Goal: Communication & Community: Connect with others

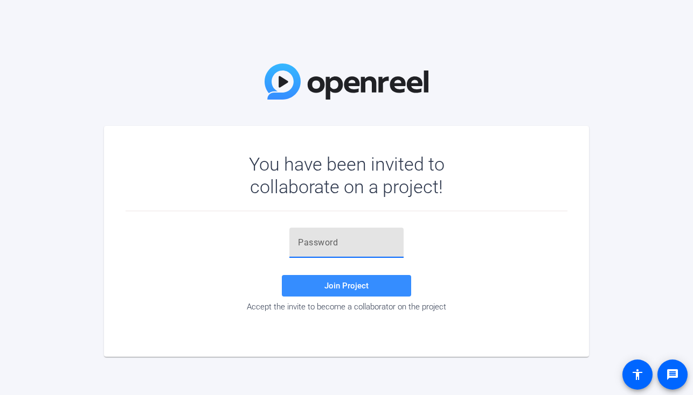
click at [306, 245] on input "text" at bounding box center [346, 243] width 97 height 13
paste input "ibYN+Y"
type input "ibYN+Y"
click at [347, 286] on span "Join Project" at bounding box center [346, 286] width 44 height 10
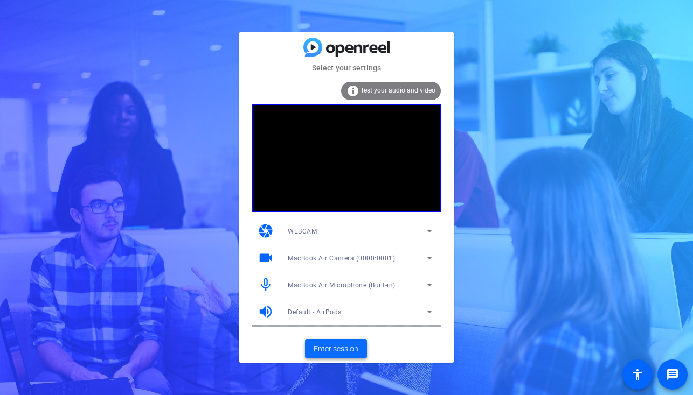
click at [343, 345] on span "Enter session" at bounding box center [336, 349] width 45 height 11
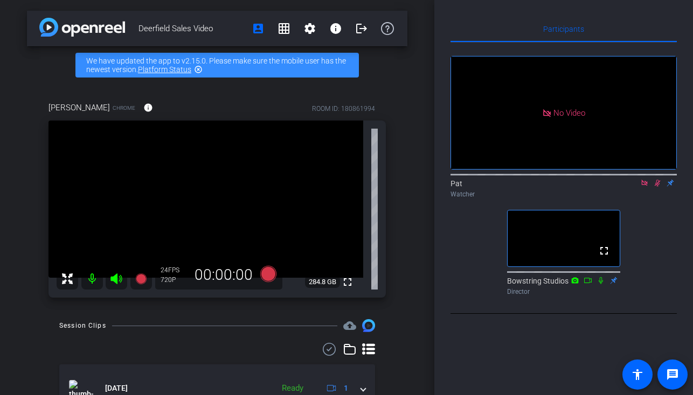
click at [642, 186] on icon at bounding box center [644, 183] width 6 height 6
click at [656, 187] on mat-icon "flip" at bounding box center [657, 183] width 13 height 10
click at [645, 187] on icon at bounding box center [644, 183] width 9 height 8
click at [635, 187] on icon at bounding box center [631, 183] width 9 height 8
click at [654, 187] on icon at bounding box center [657, 183] width 9 height 8
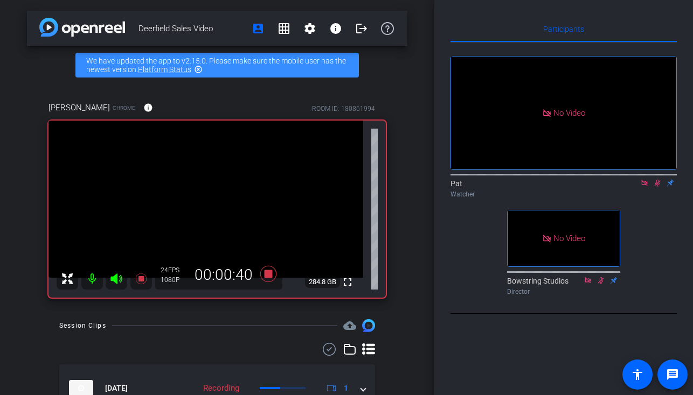
click at [657, 187] on icon at bounding box center [657, 183] width 9 height 8
click at [656, 187] on icon at bounding box center [657, 183] width 4 height 7
click at [656, 187] on icon at bounding box center [658, 183] width 6 height 7
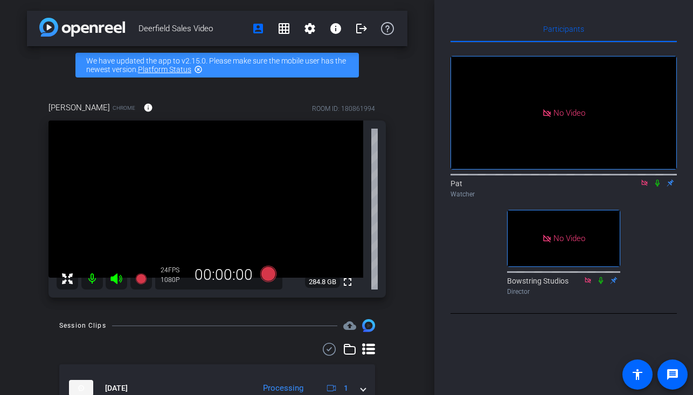
click at [656, 187] on icon at bounding box center [657, 183] width 4 height 7
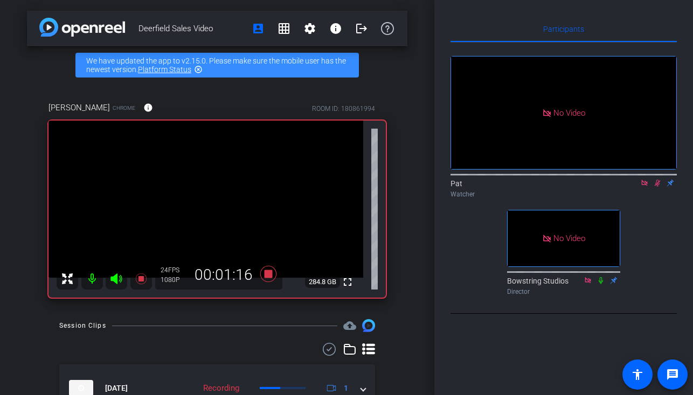
click at [656, 187] on icon at bounding box center [658, 183] width 6 height 7
click at [656, 187] on icon at bounding box center [657, 183] width 4 height 7
click at [656, 187] on icon at bounding box center [658, 183] width 6 height 7
click at [656, 187] on icon at bounding box center [657, 183] width 4 height 7
click at [656, 187] on icon at bounding box center [658, 183] width 6 height 7
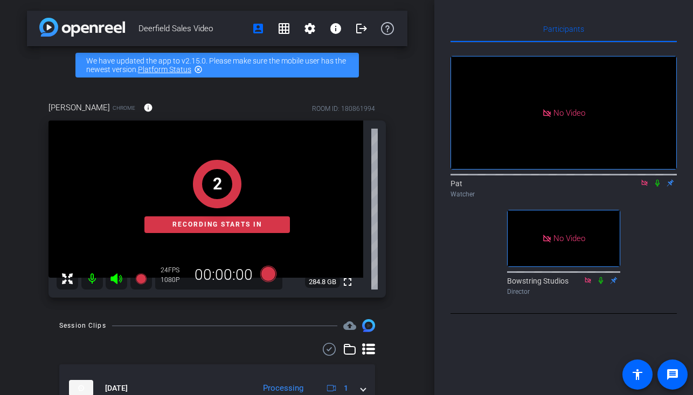
click at [656, 187] on icon at bounding box center [657, 183] width 4 height 7
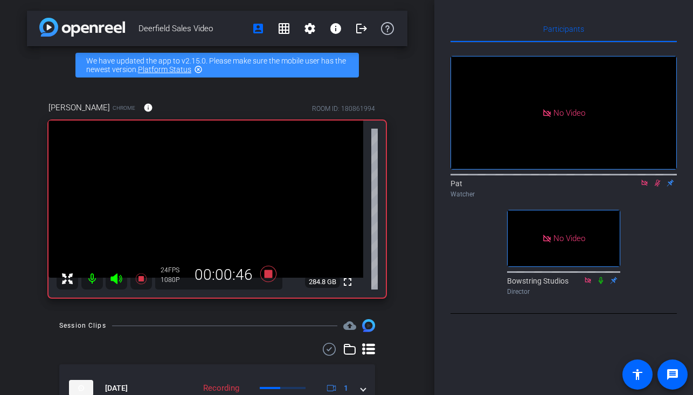
click at [656, 187] on icon at bounding box center [658, 183] width 6 height 7
click at [656, 187] on icon at bounding box center [657, 183] width 4 height 7
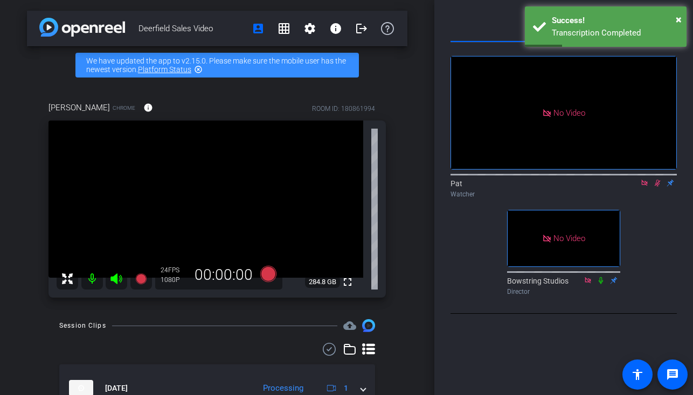
click at [656, 187] on icon at bounding box center [658, 183] width 6 height 7
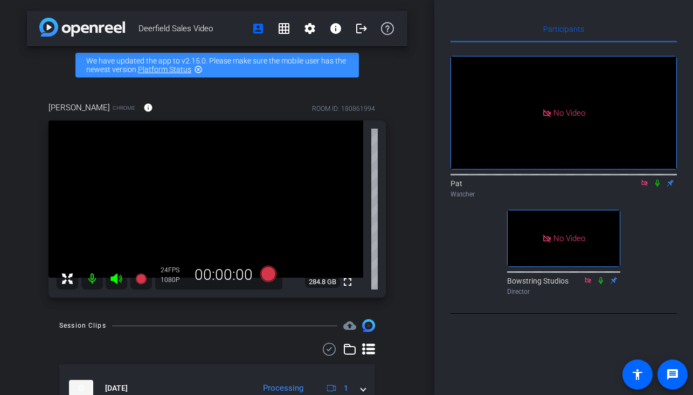
click at [656, 187] on icon at bounding box center [657, 183] width 4 height 7
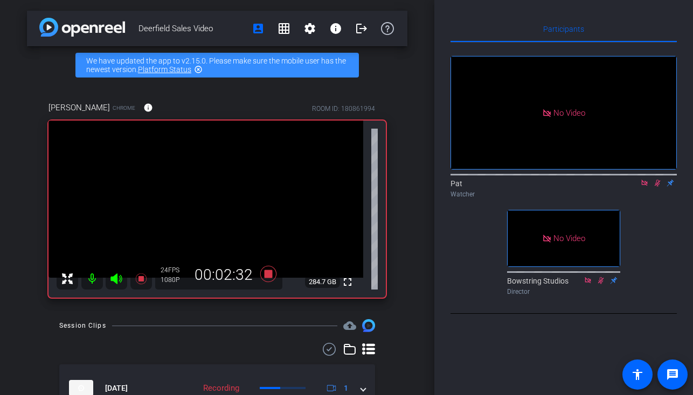
click at [656, 187] on icon at bounding box center [658, 183] width 6 height 7
click at [656, 187] on icon at bounding box center [657, 183] width 4 height 7
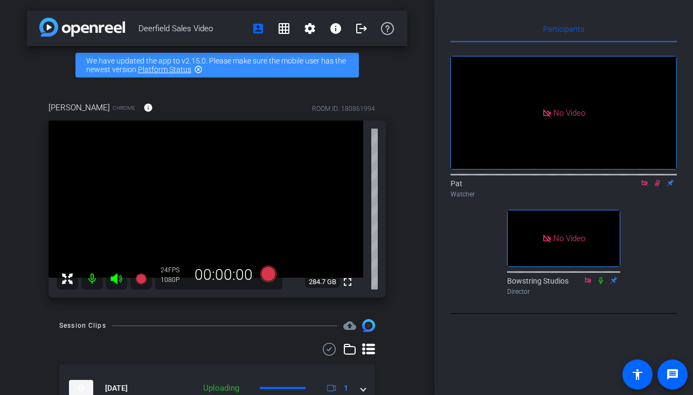
click at [657, 188] on mat-icon at bounding box center [657, 183] width 13 height 10
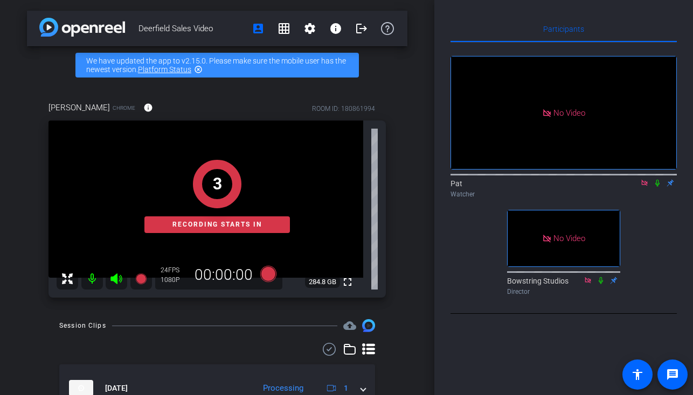
click at [660, 187] on icon at bounding box center [657, 183] width 9 height 8
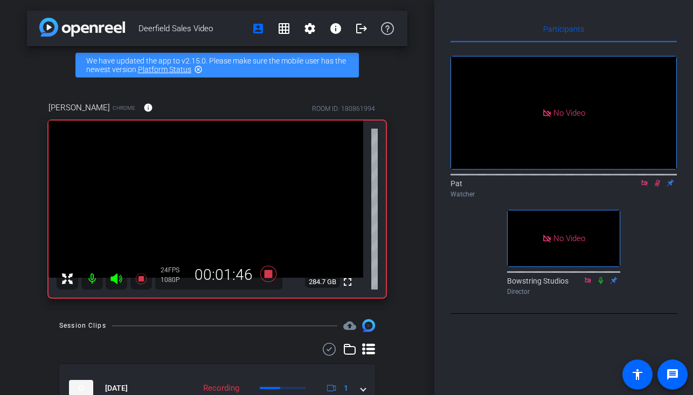
click at [660, 187] on icon at bounding box center [657, 183] width 9 height 8
click at [658, 188] on mat-icon at bounding box center [657, 183] width 13 height 10
click at [659, 187] on icon at bounding box center [657, 183] width 4 height 7
click at [658, 187] on icon at bounding box center [657, 183] width 9 height 8
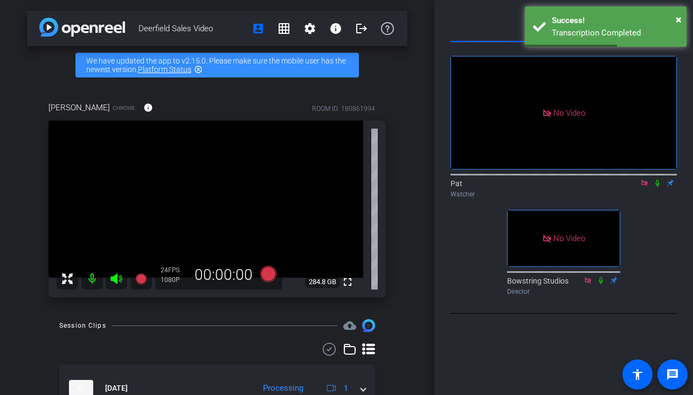
click at [658, 187] on icon at bounding box center [657, 183] width 4 height 7
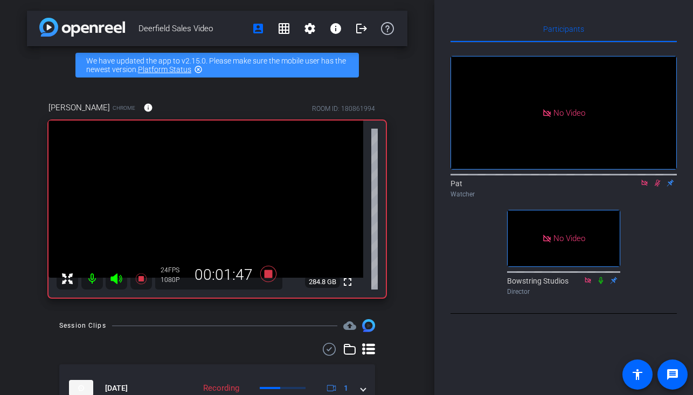
click at [658, 187] on icon at bounding box center [657, 183] width 9 height 8
click at [645, 187] on icon at bounding box center [644, 183] width 9 height 8
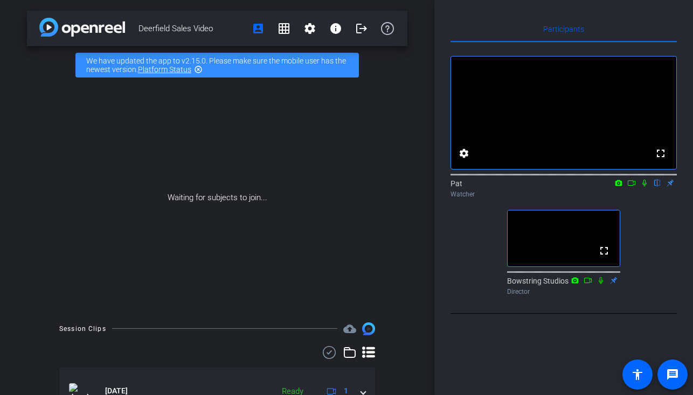
click at [631, 187] on icon at bounding box center [631, 183] width 9 height 8
click at [647, 187] on icon at bounding box center [644, 183] width 9 height 8
